Goal: Information Seeking & Learning: Learn about a topic

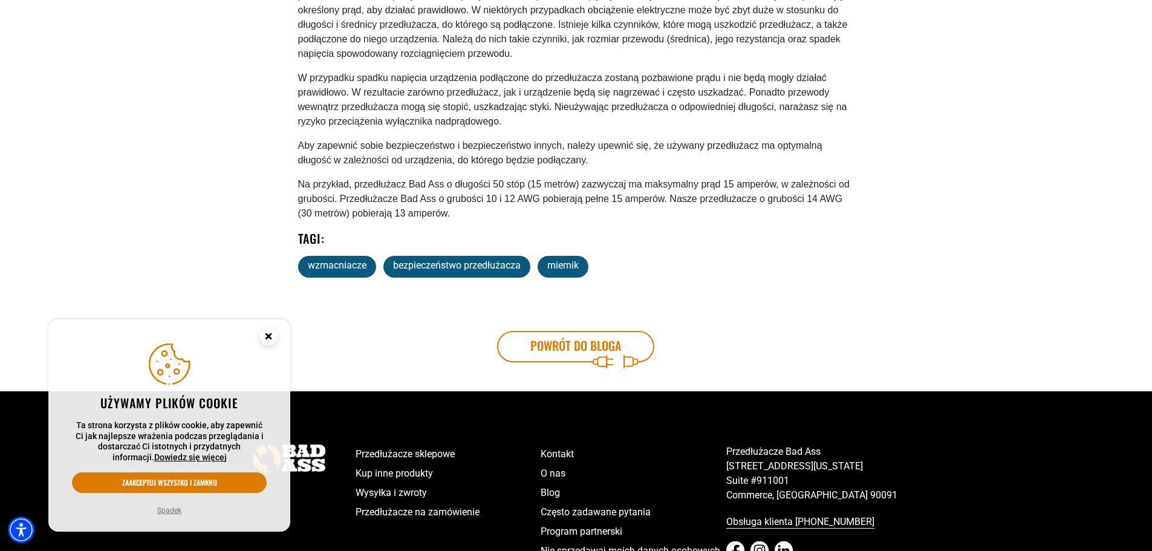
scroll to position [605, 0]
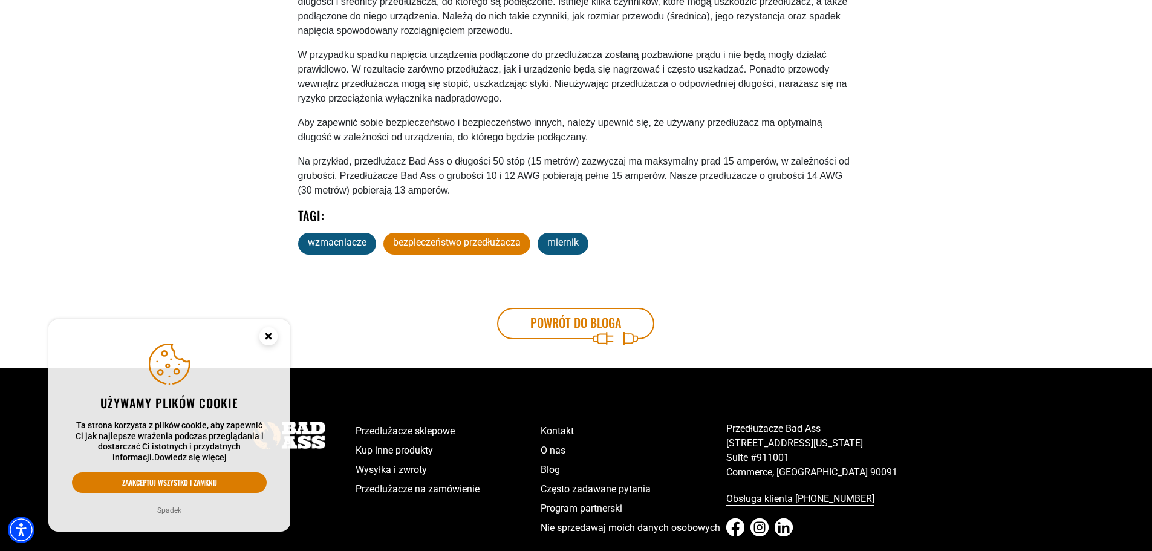
click at [469, 247] on font "bezpieczeństwo przedłużacza" at bounding box center [457, 241] width 128 height 11
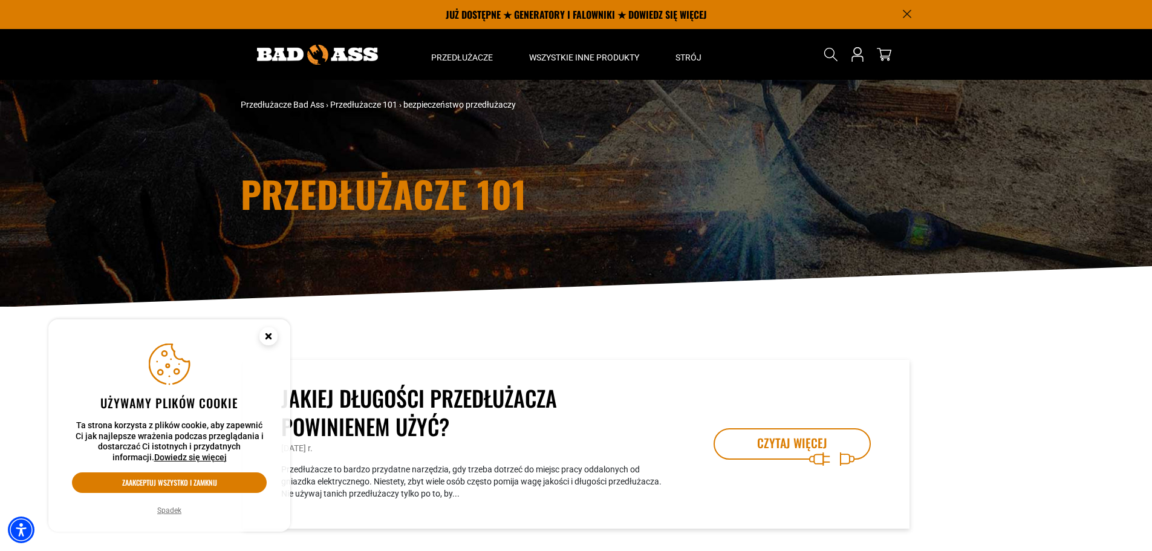
click at [267, 337] on g "Zgoda na pliki cookie" at bounding box center [268, 336] width 18 height 18
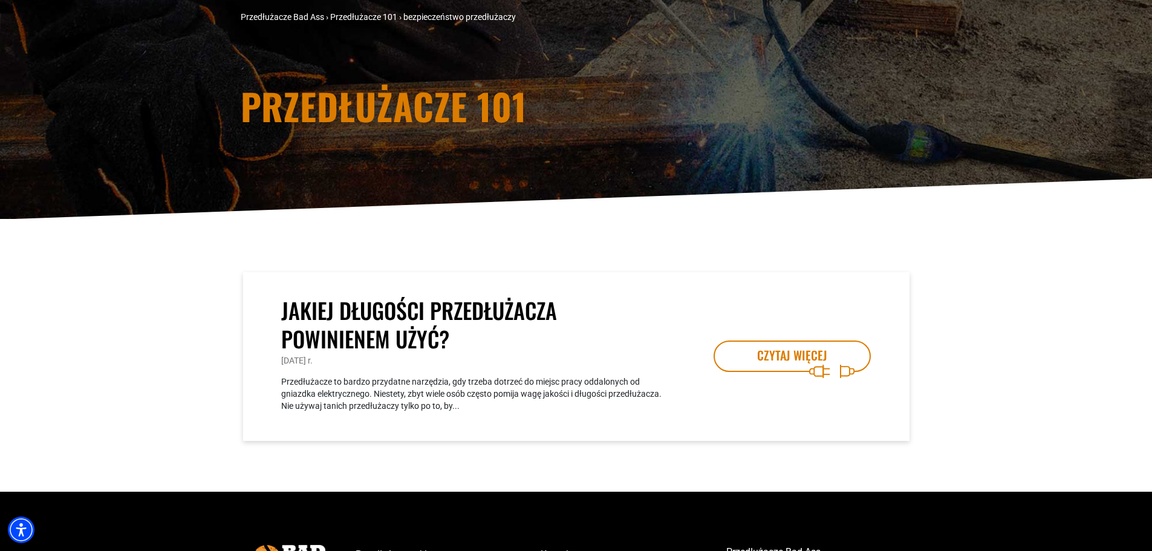
scroll to position [181, 0]
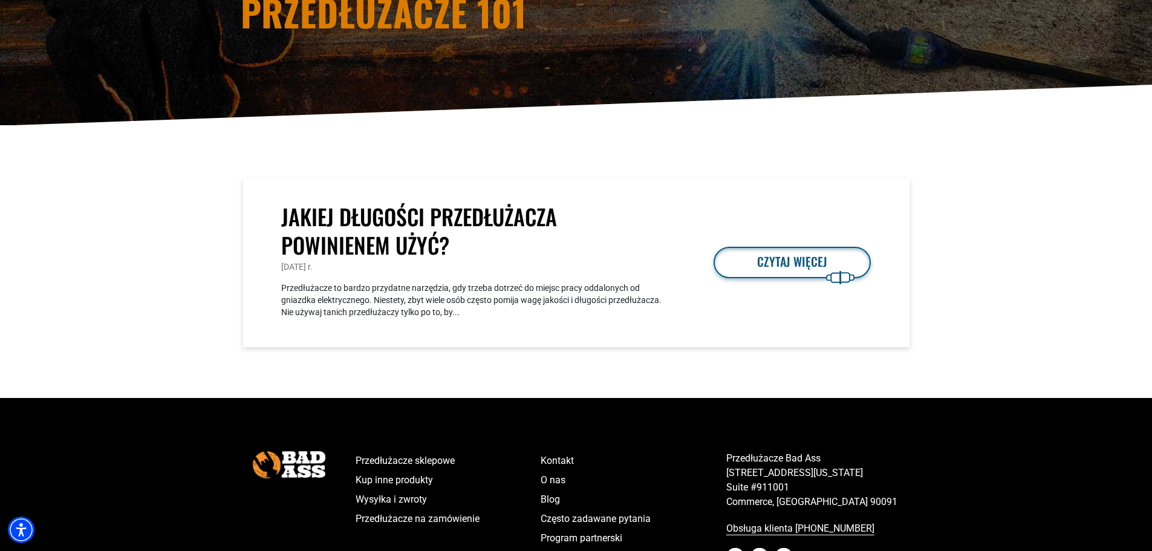
click at [795, 257] on font "CZYTAJ WIĘCEJ" at bounding box center [792, 261] width 70 height 18
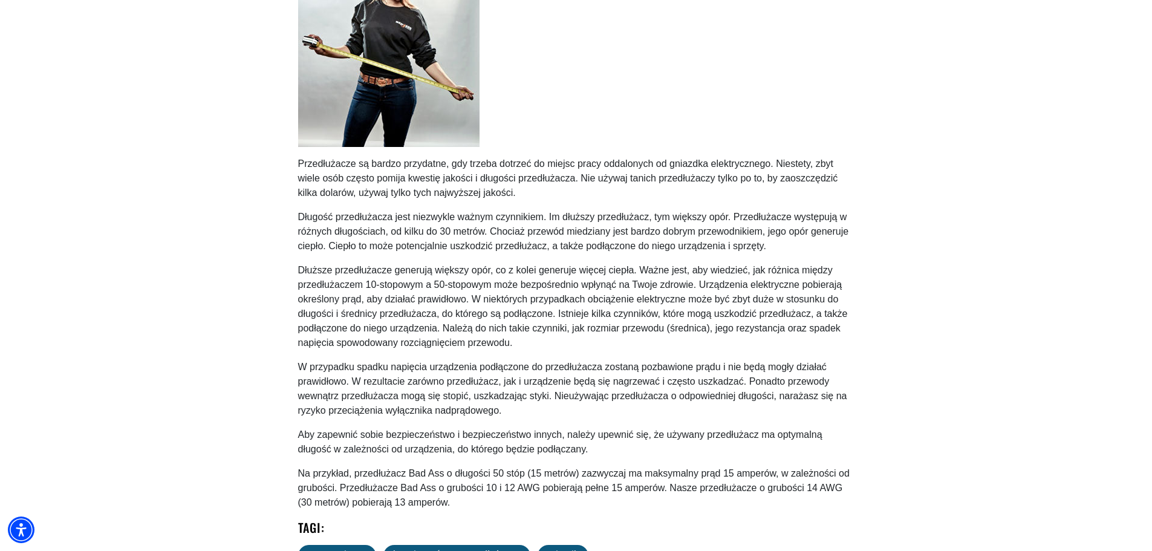
scroll to position [423, 0]
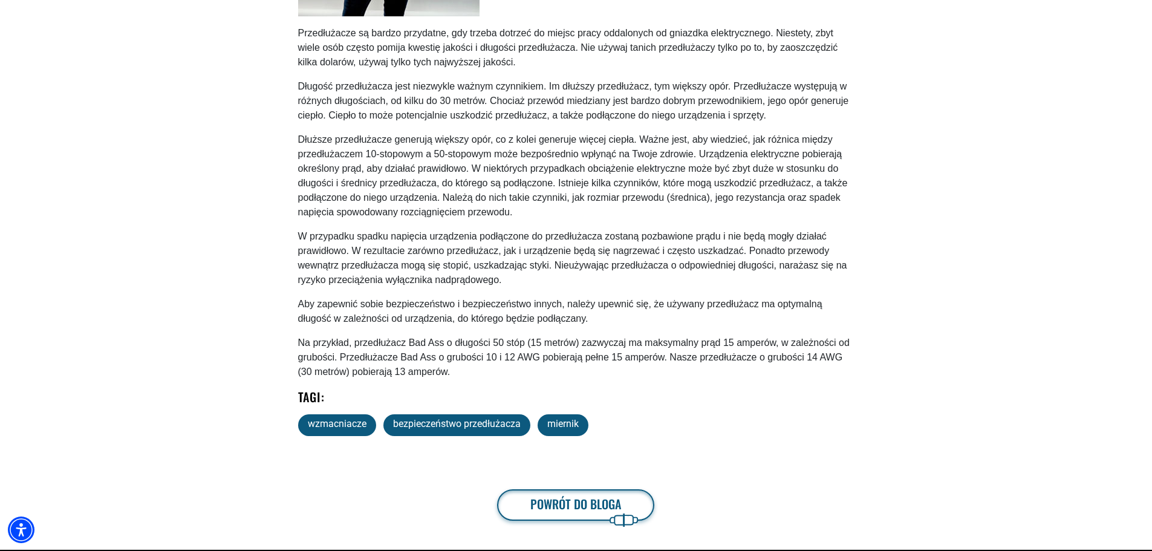
click at [561, 501] on font "Powrót do bloga" at bounding box center [575, 504] width 91 height 18
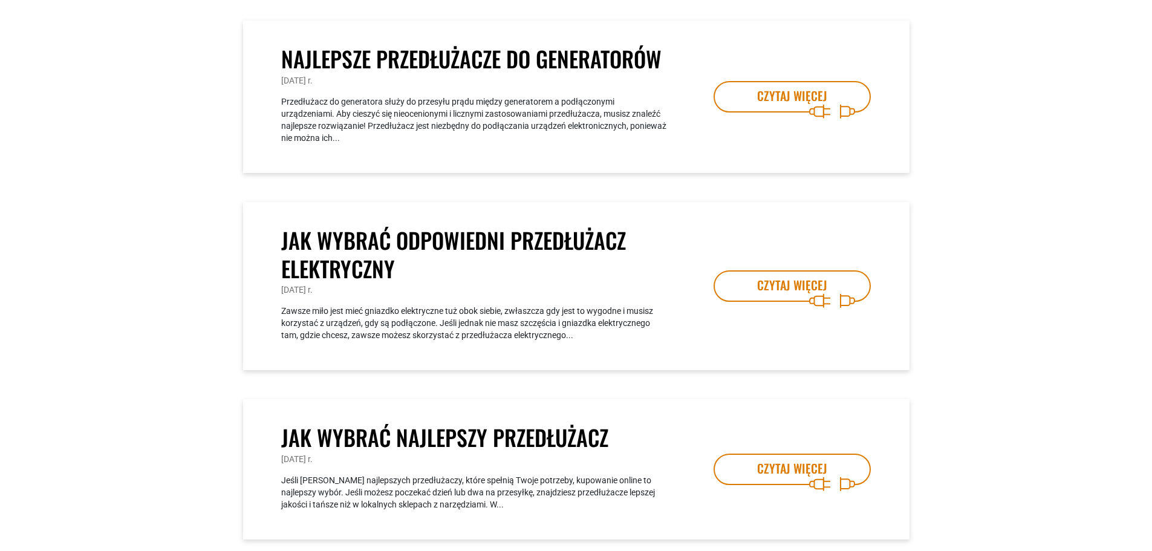
scroll to position [363, 0]
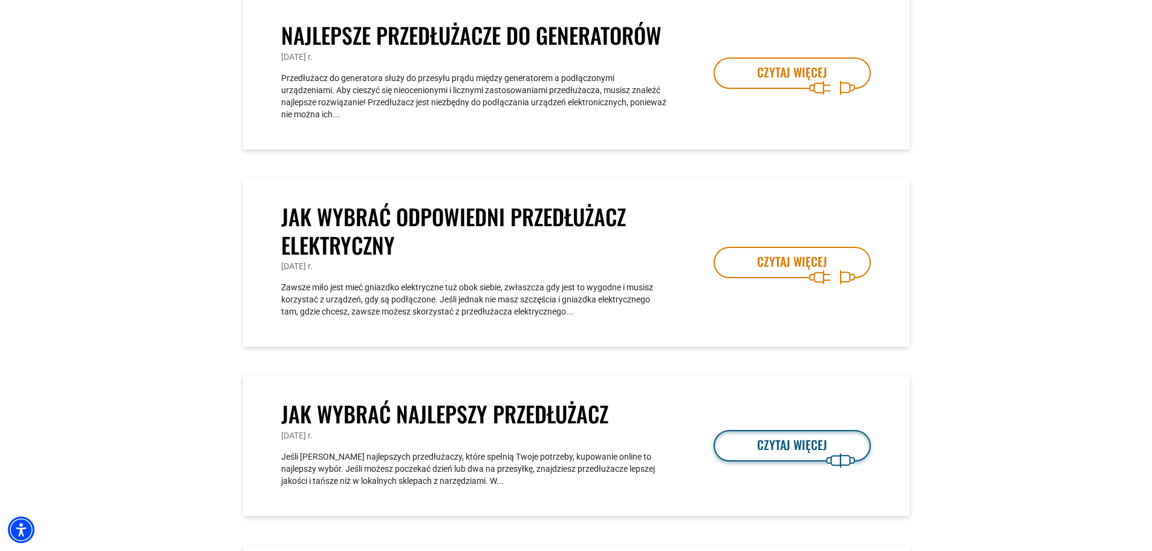
click at [800, 445] on font "CZYTAJ WIĘCEJ" at bounding box center [792, 444] width 70 height 18
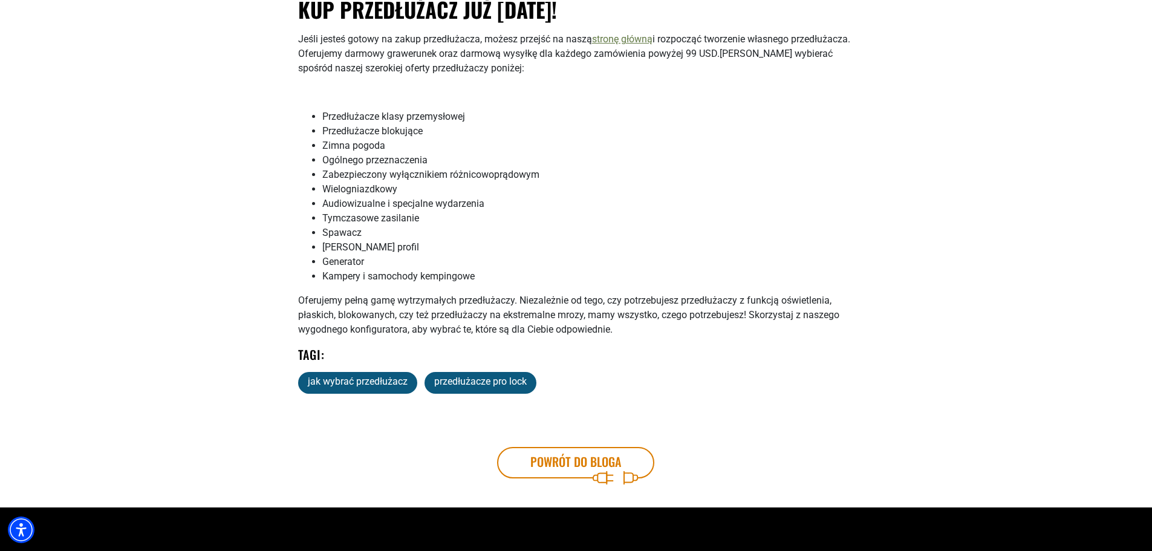
scroll to position [2081, 0]
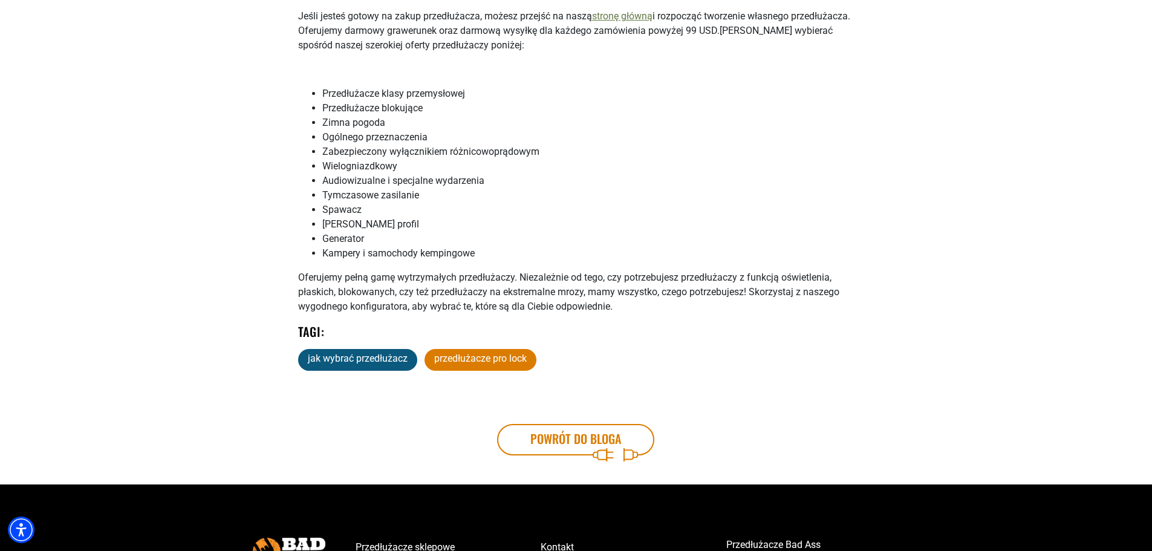
click at [463, 364] on font "przedłużacze pro lock" at bounding box center [480, 358] width 93 height 11
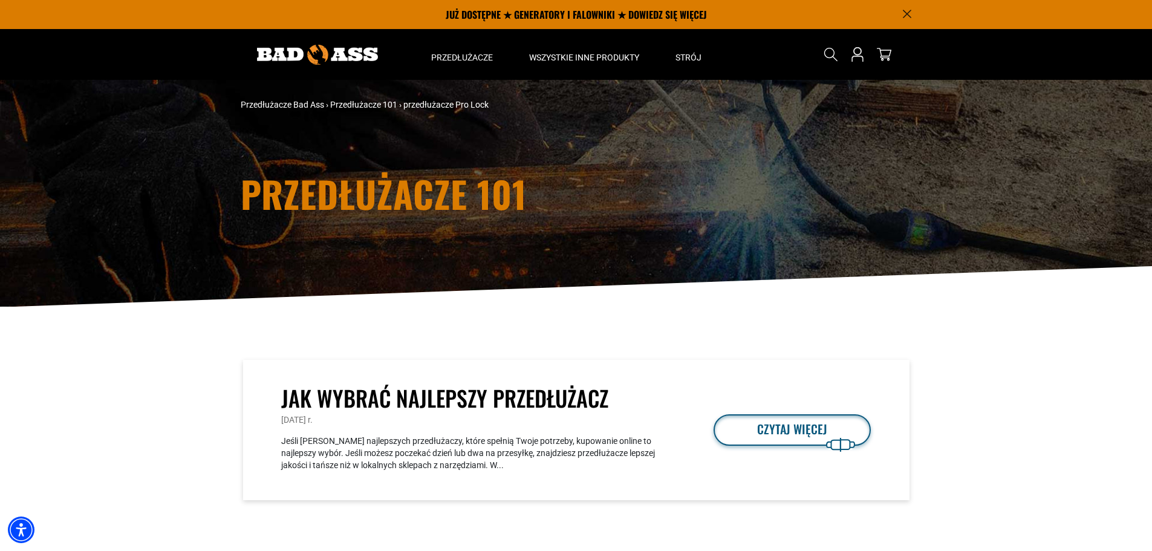
click at [806, 437] on font "CZYTAJ WIĘCEJ" at bounding box center [792, 429] width 70 height 18
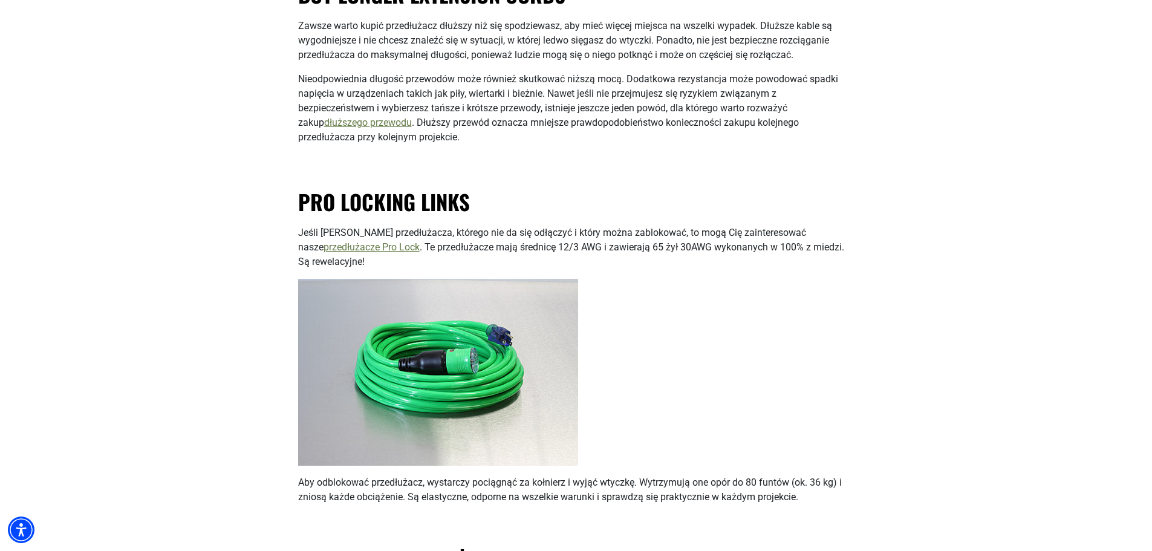
scroll to position [484, 0]
